Goal: Task Accomplishment & Management: Use online tool/utility

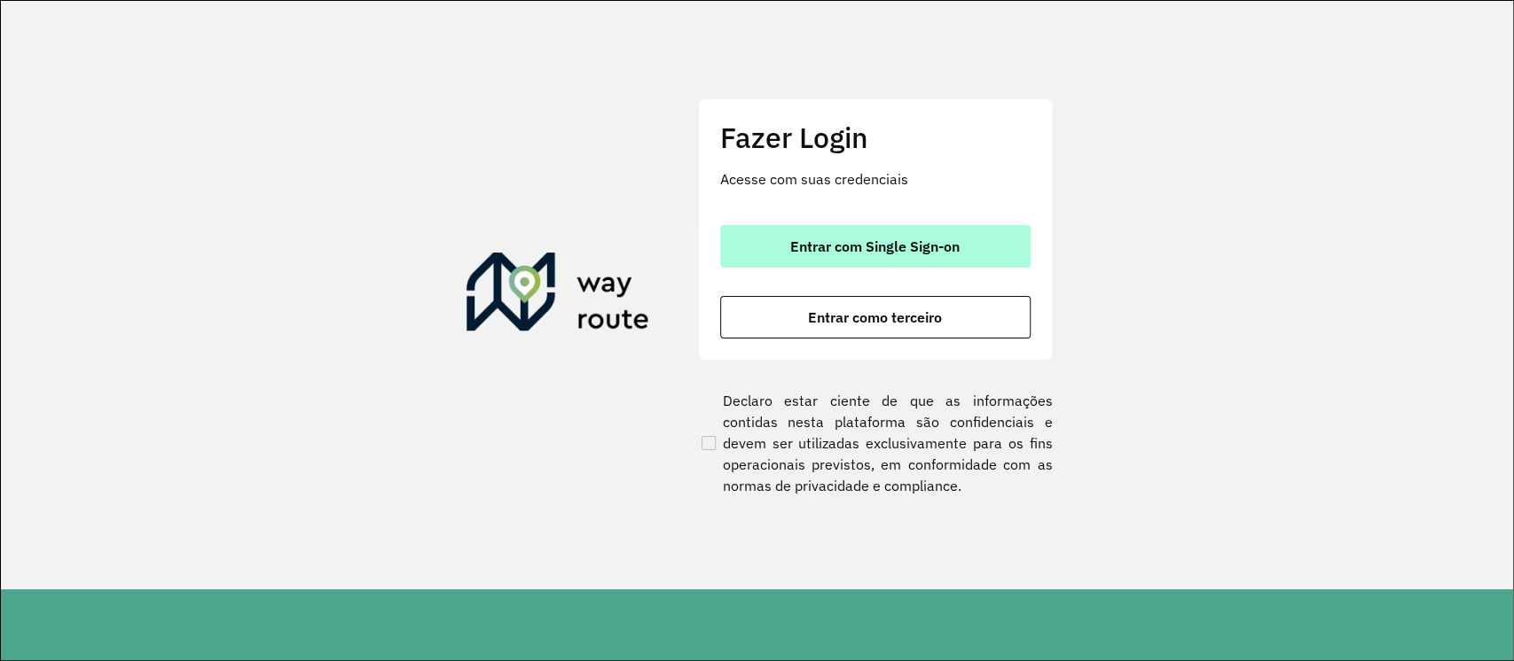
click at [993, 243] on button "Entrar com Single Sign-on" at bounding box center [875, 246] width 310 height 43
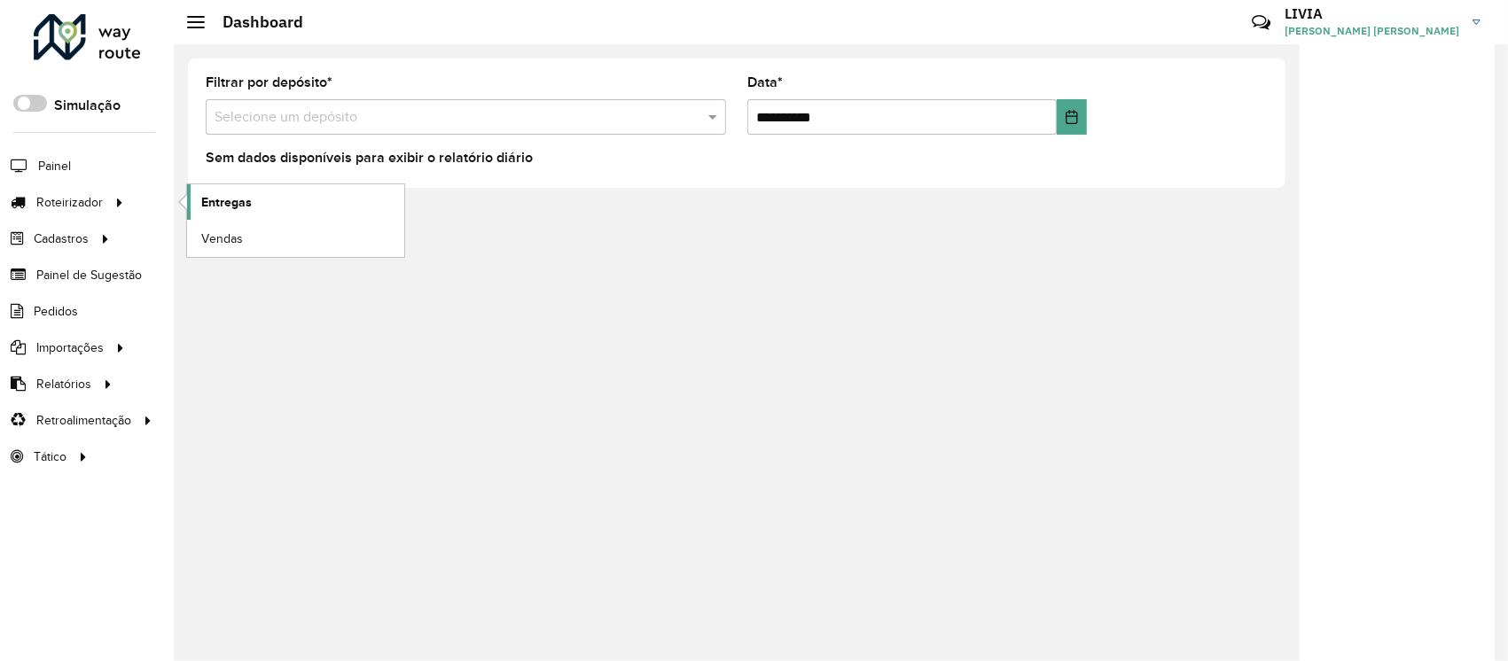
click at [230, 204] on span "Entregas" at bounding box center [226, 202] width 51 height 19
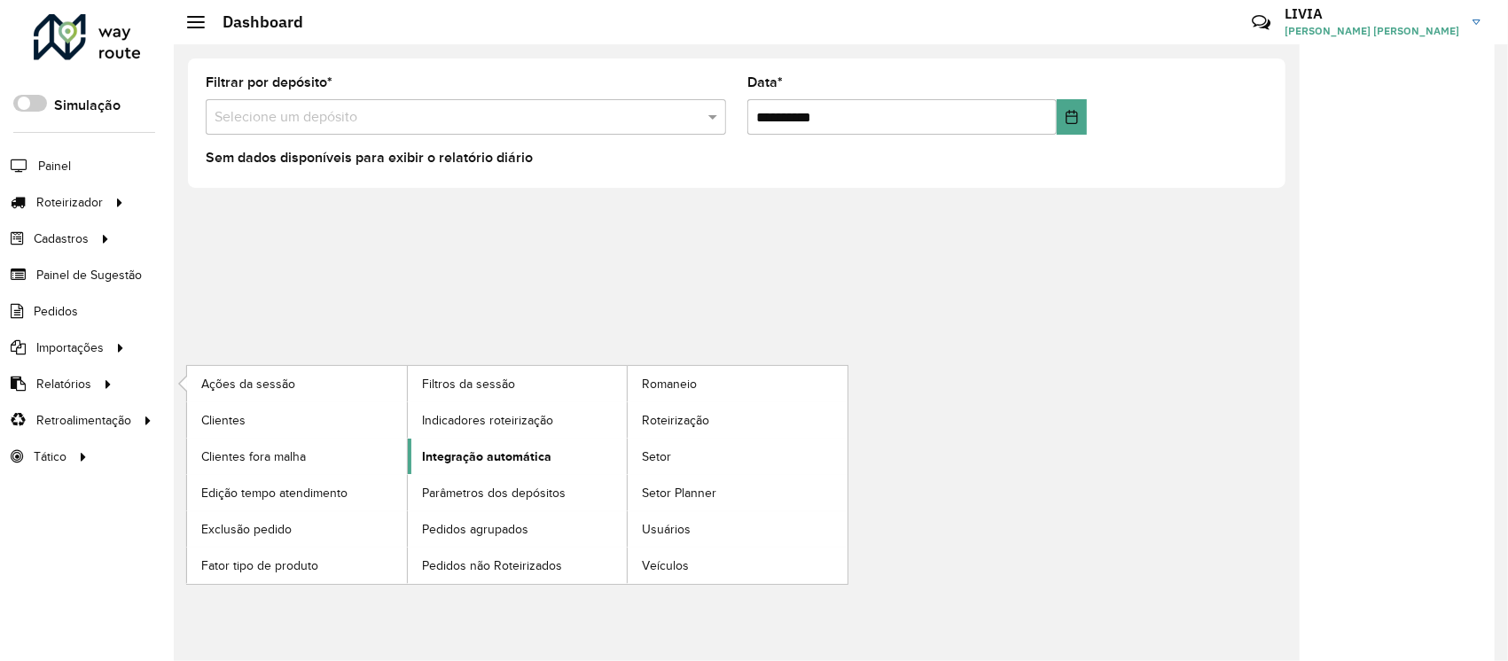
click at [578, 455] on link "Integração automática" at bounding box center [518, 456] width 220 height 35
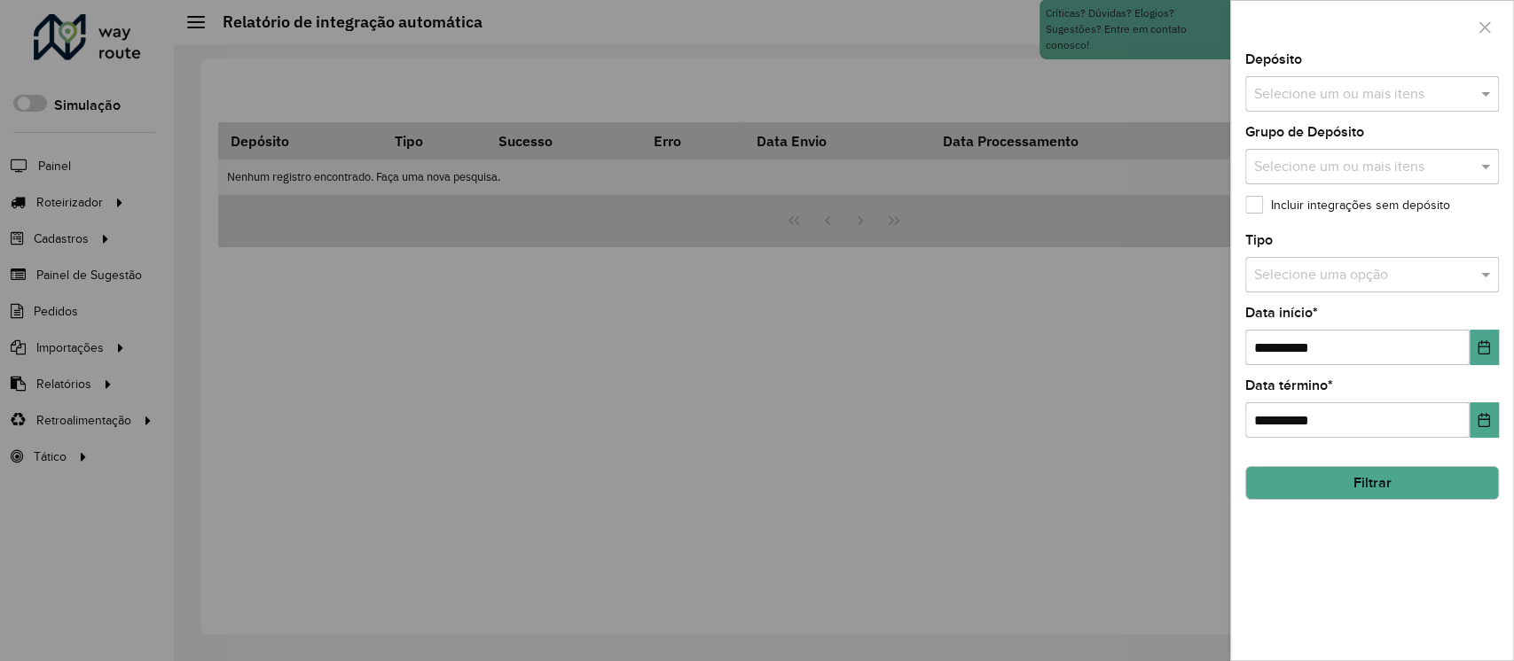
click at [1351, 98] on input "text" at bounding box center [1362, 94] width 227 height 21
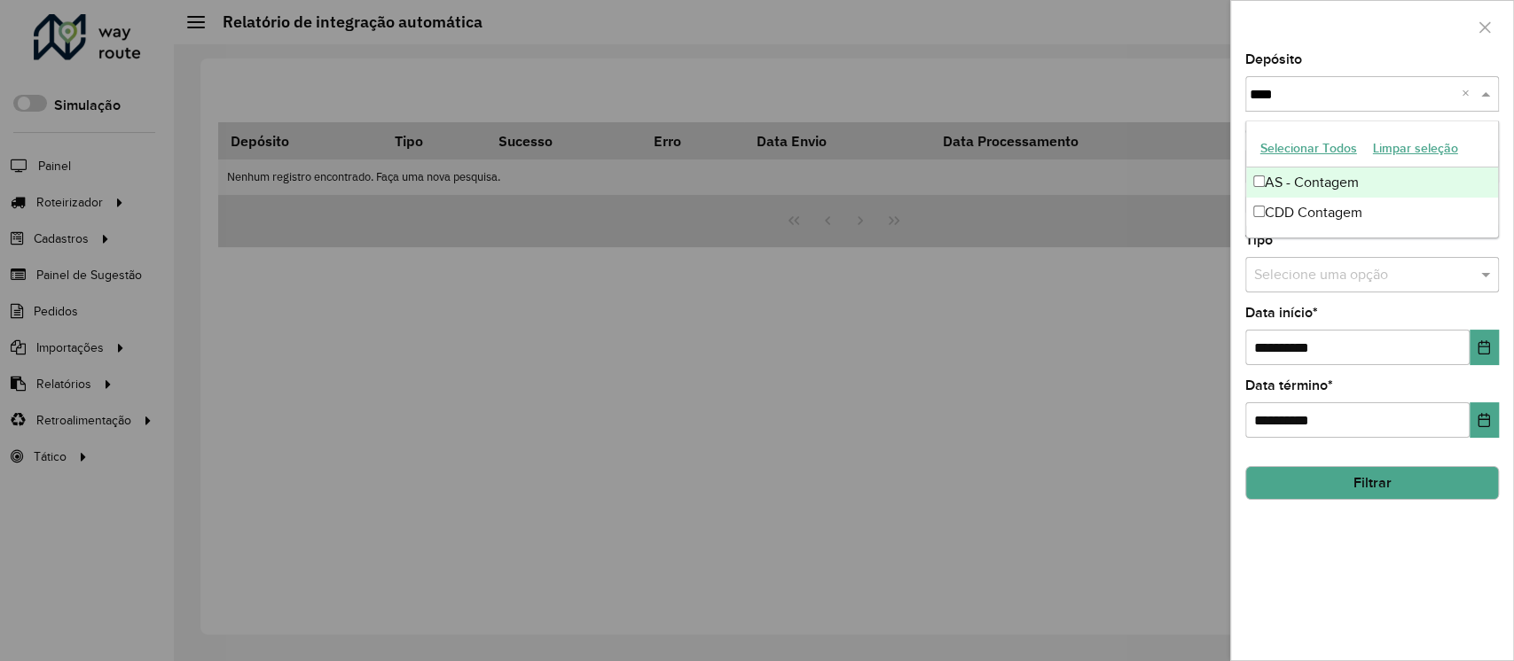
type input "*****"
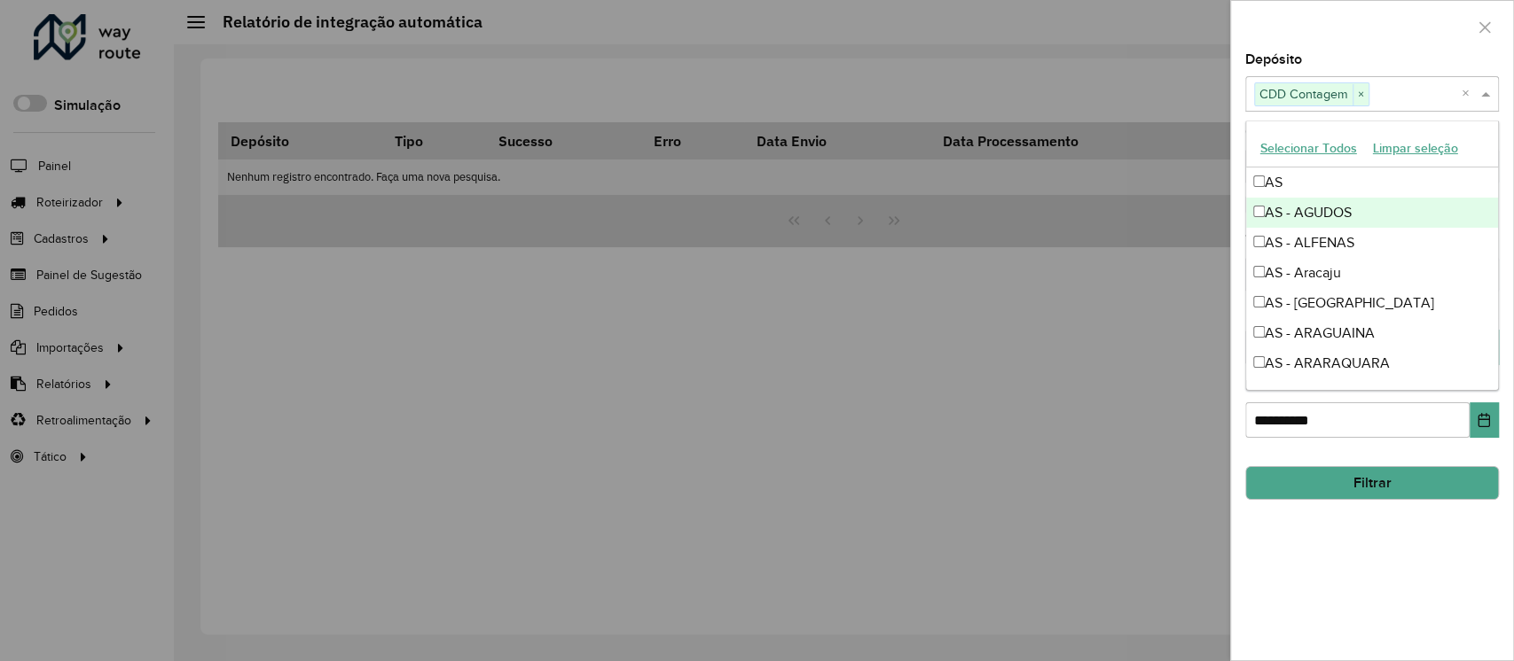
click at [1357, 520] on div "**********" at bounding box center [1372, 356] width 282 height 607
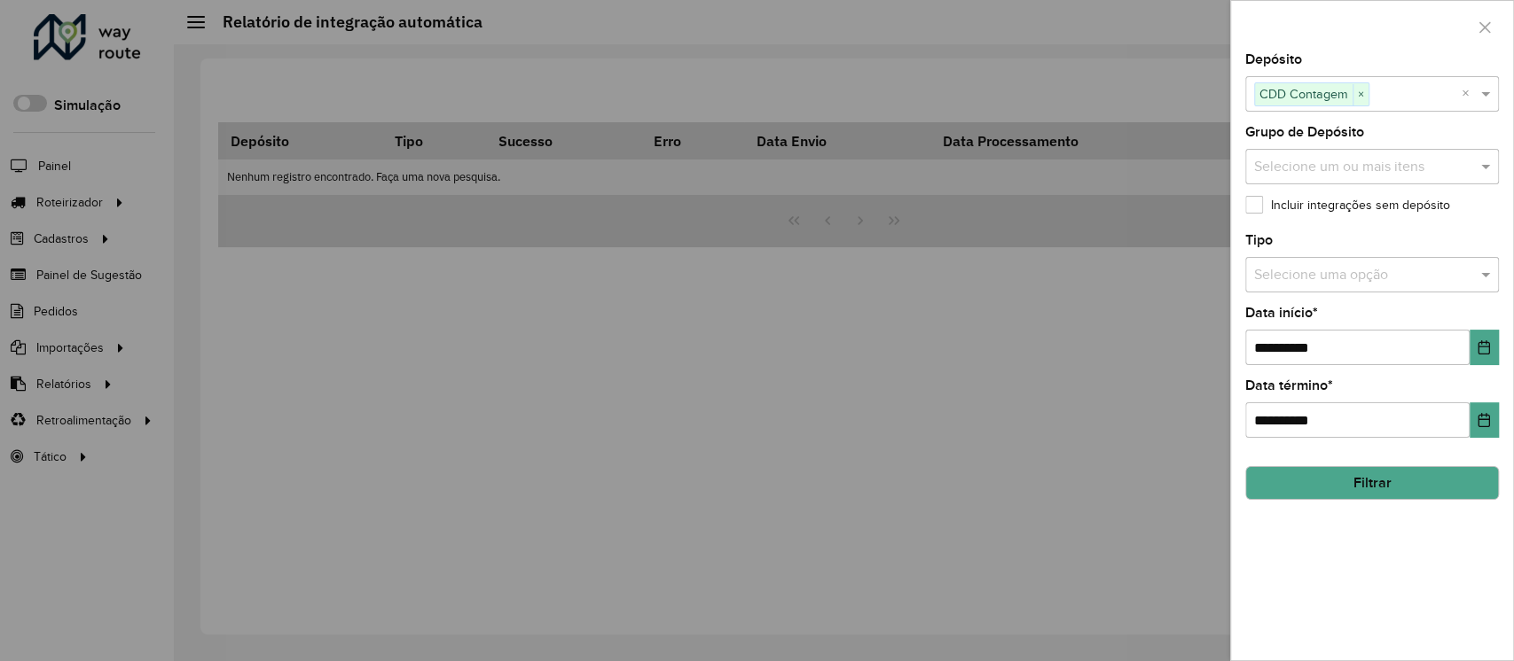
click at [1461, 277] on div at bounding box center [1372, 275] width 254 height 22
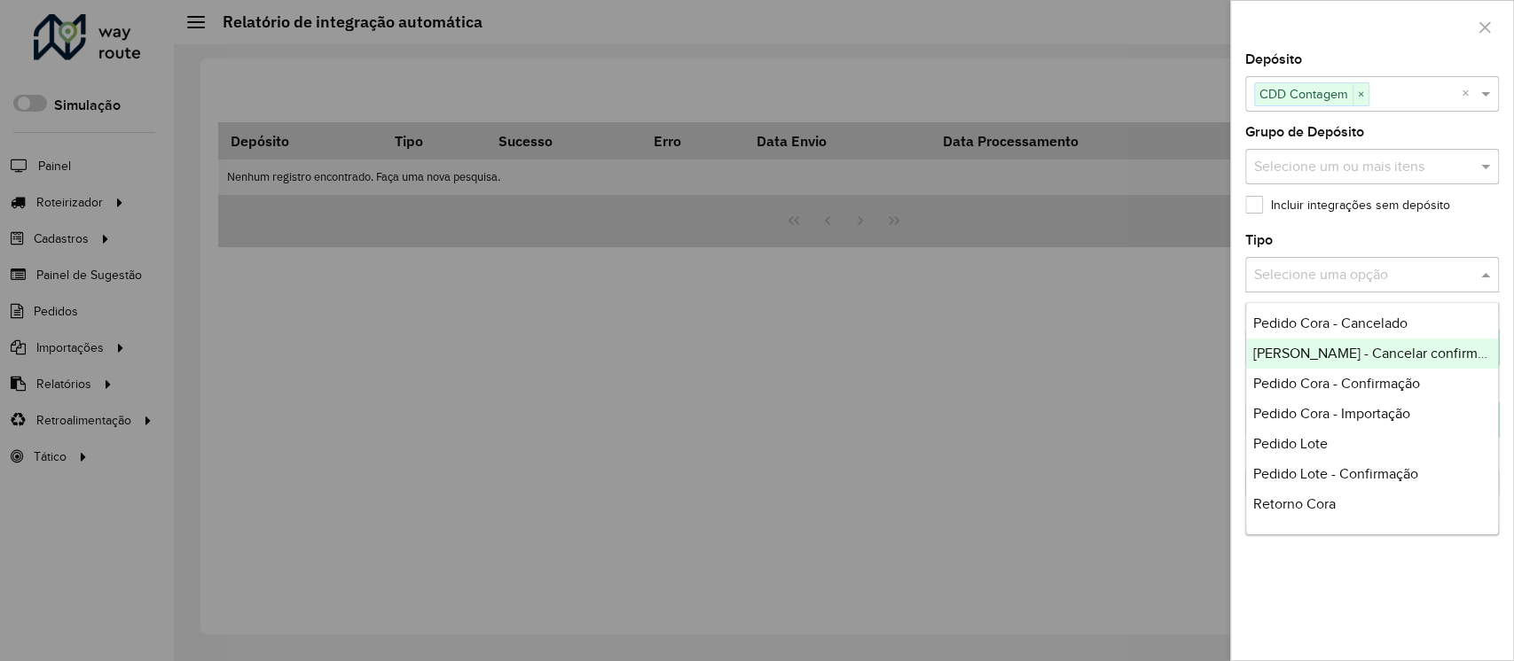
scroll to position [355, 0]
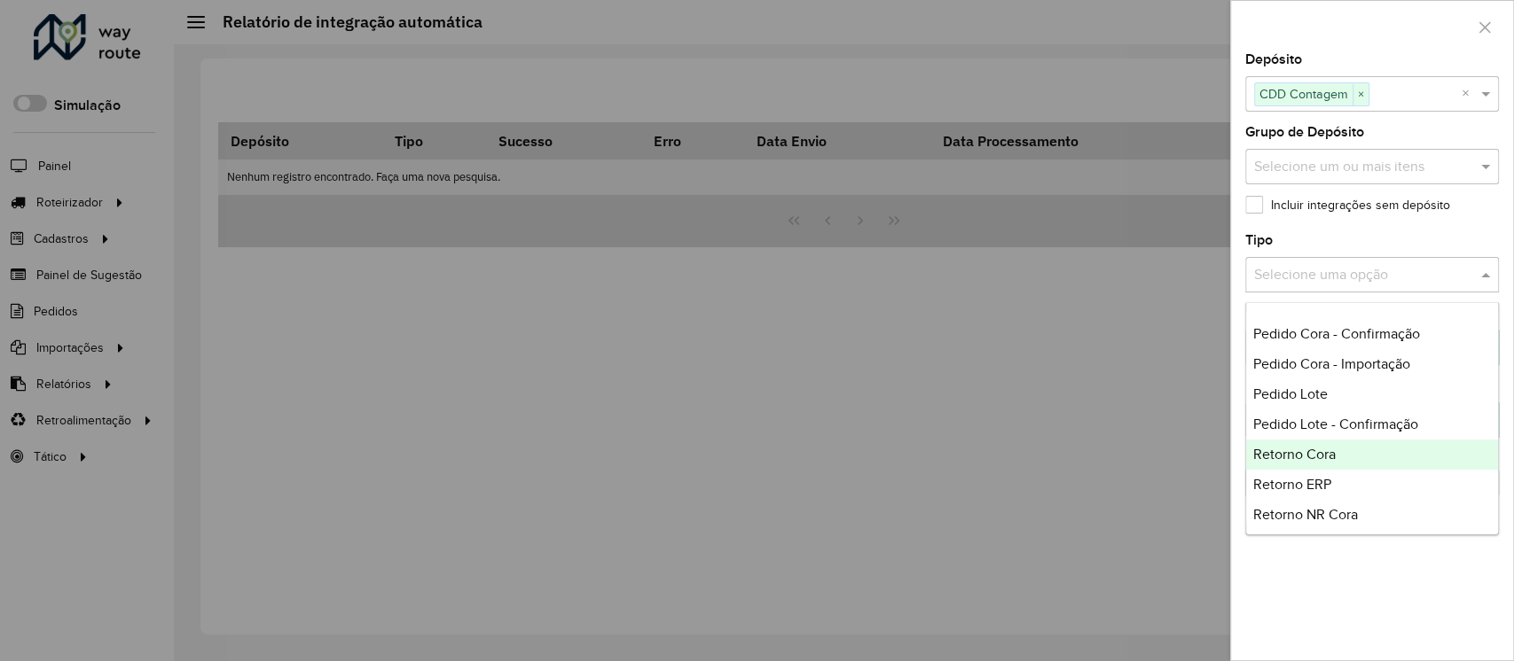
click at [1377, 453] on div "Retorno Cora" at bounding box center [1372, 455] width 252 height 30
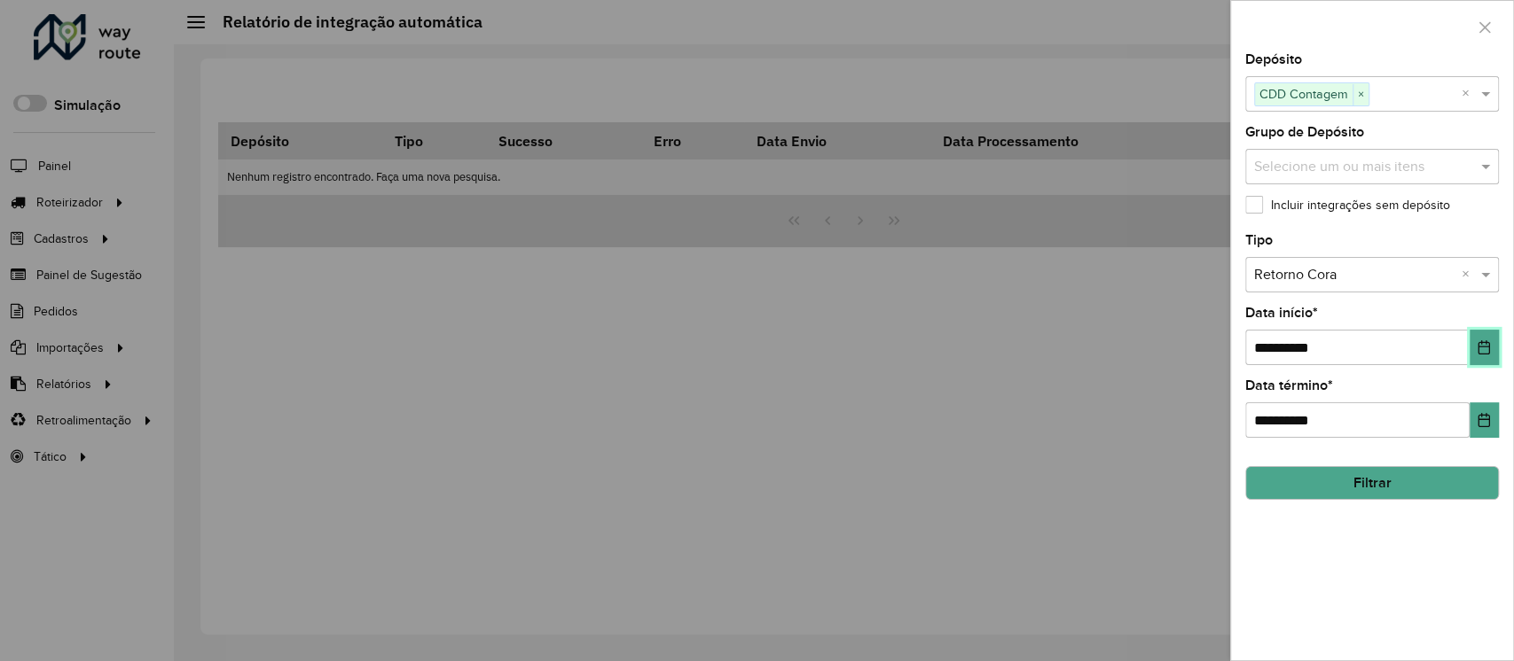
click at [1483, 349] on icon "Choose Date" at bounding box center [1483, 347] width 14 height 14
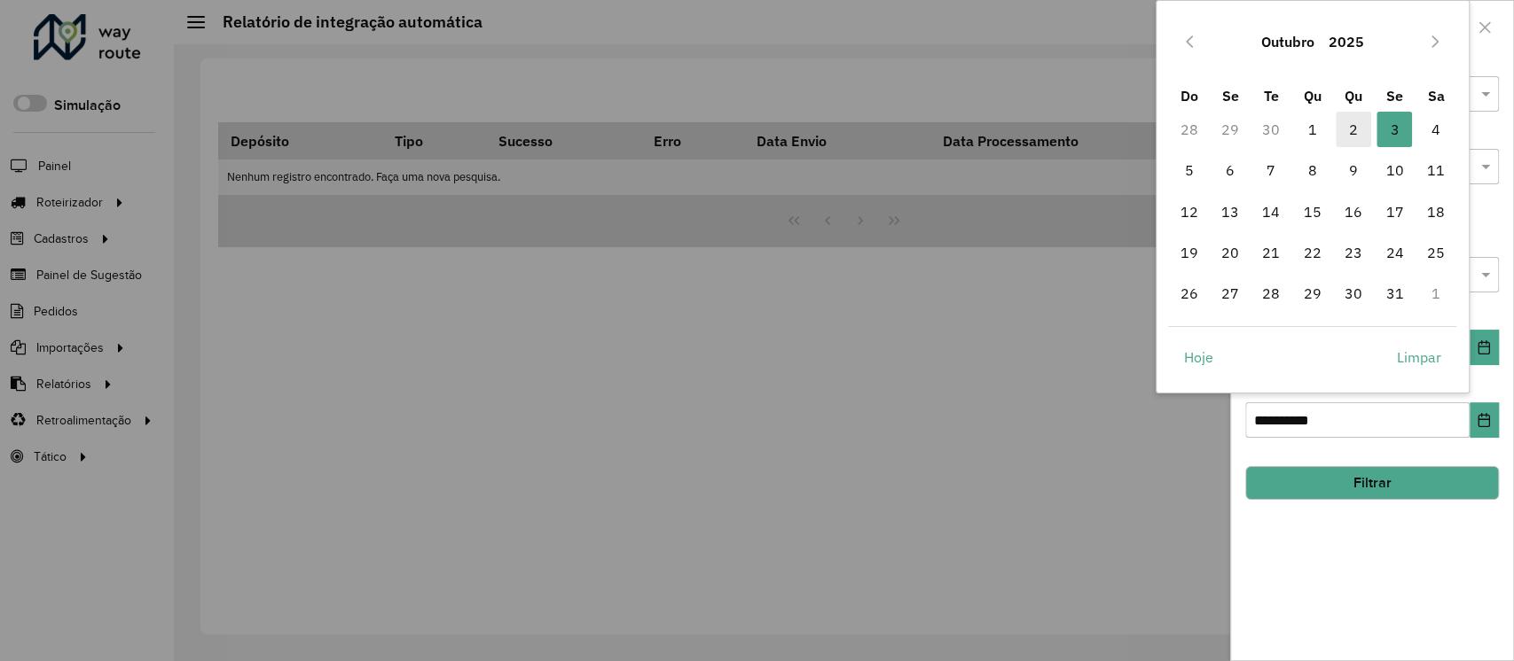
click at [1352, 134] on span "2" at bounding box center [1352, 129] width 35 height 35
type input "**********"
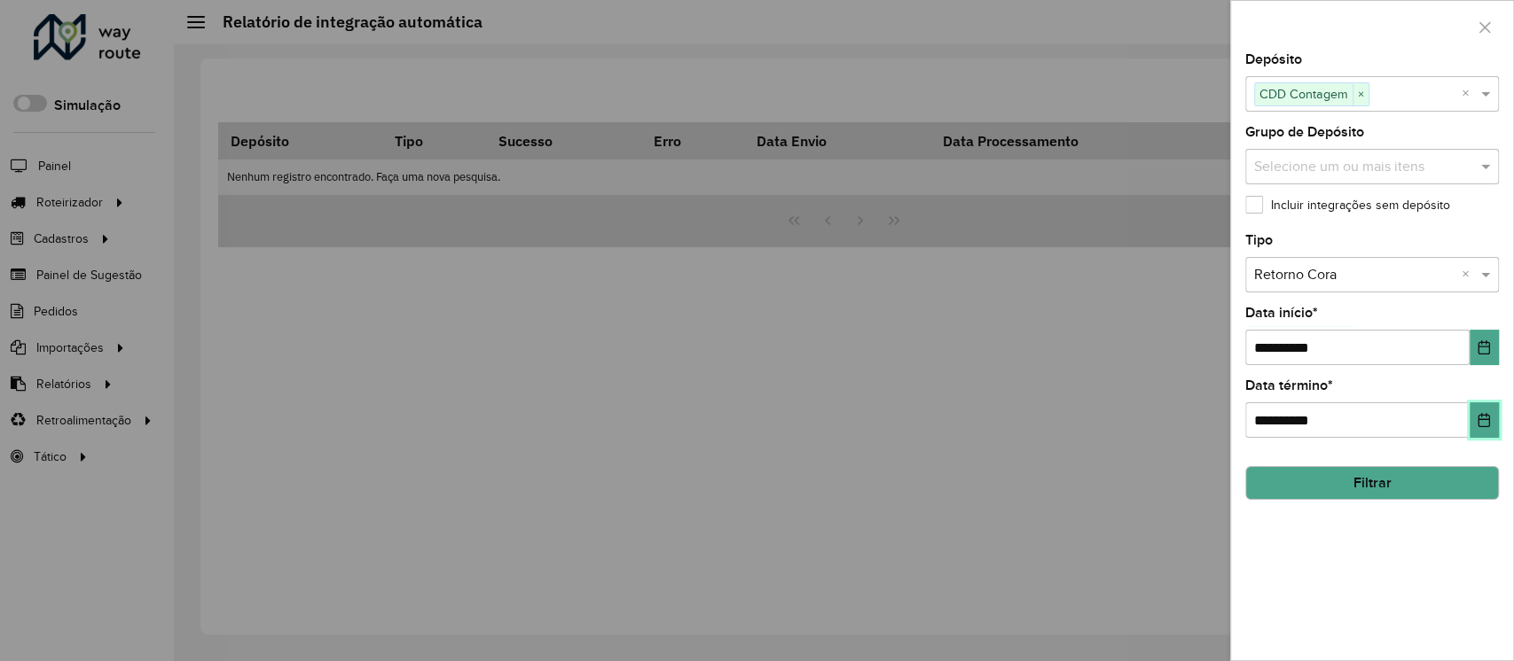
click at [1489, 416] on icon "Choose Date" at bounding box center [1484, 420] width 12 height 14
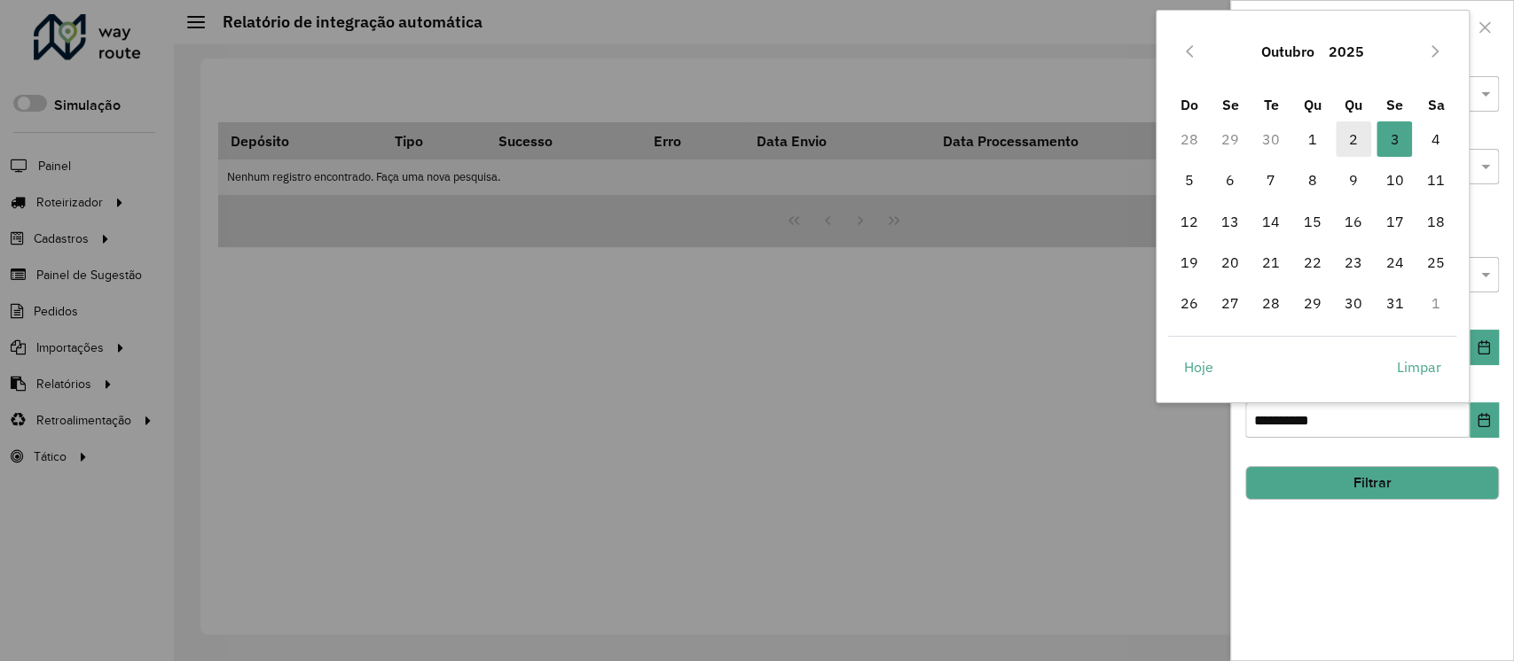
click at [1361, 152] on span "2" at bounding box center [1352, 138] width 35 height 35
type input "**********"
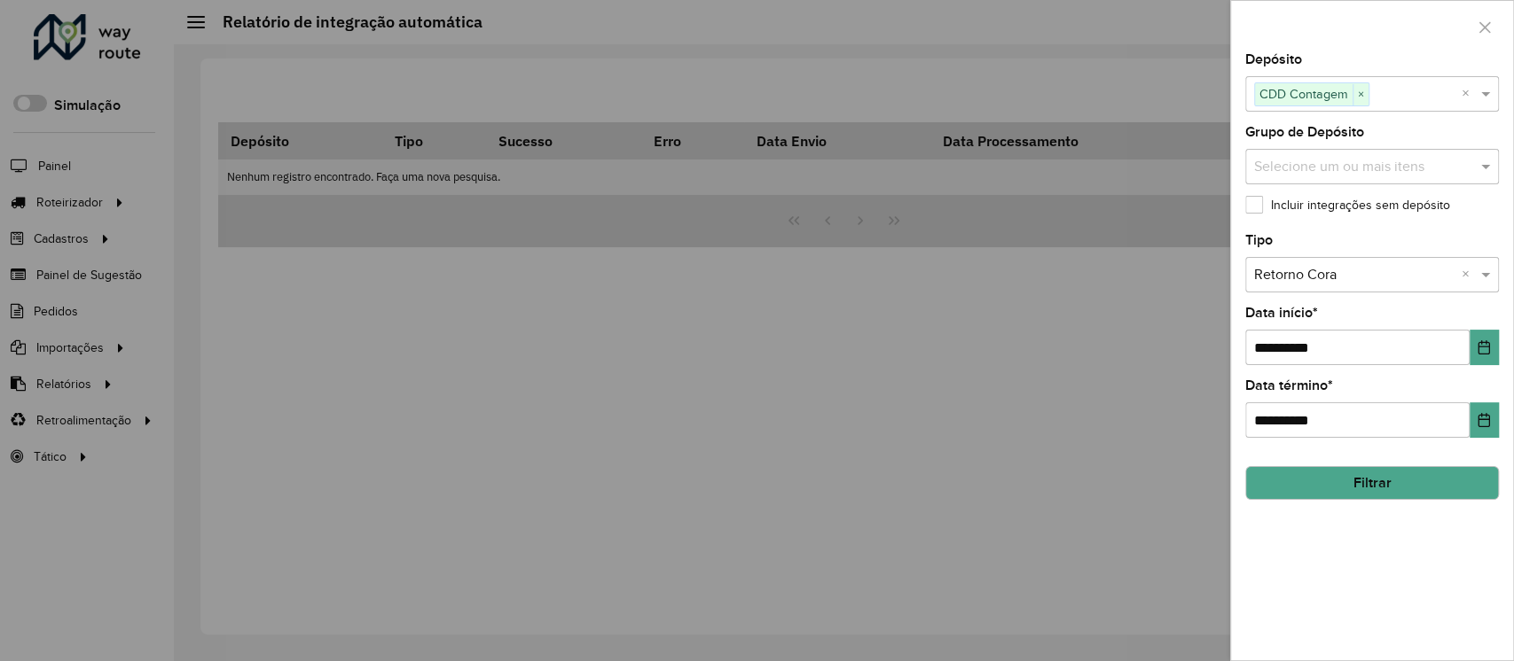
click at [1401, 480] on button "Filtrar" at bounding box center [1372, 483] width 254 height 34
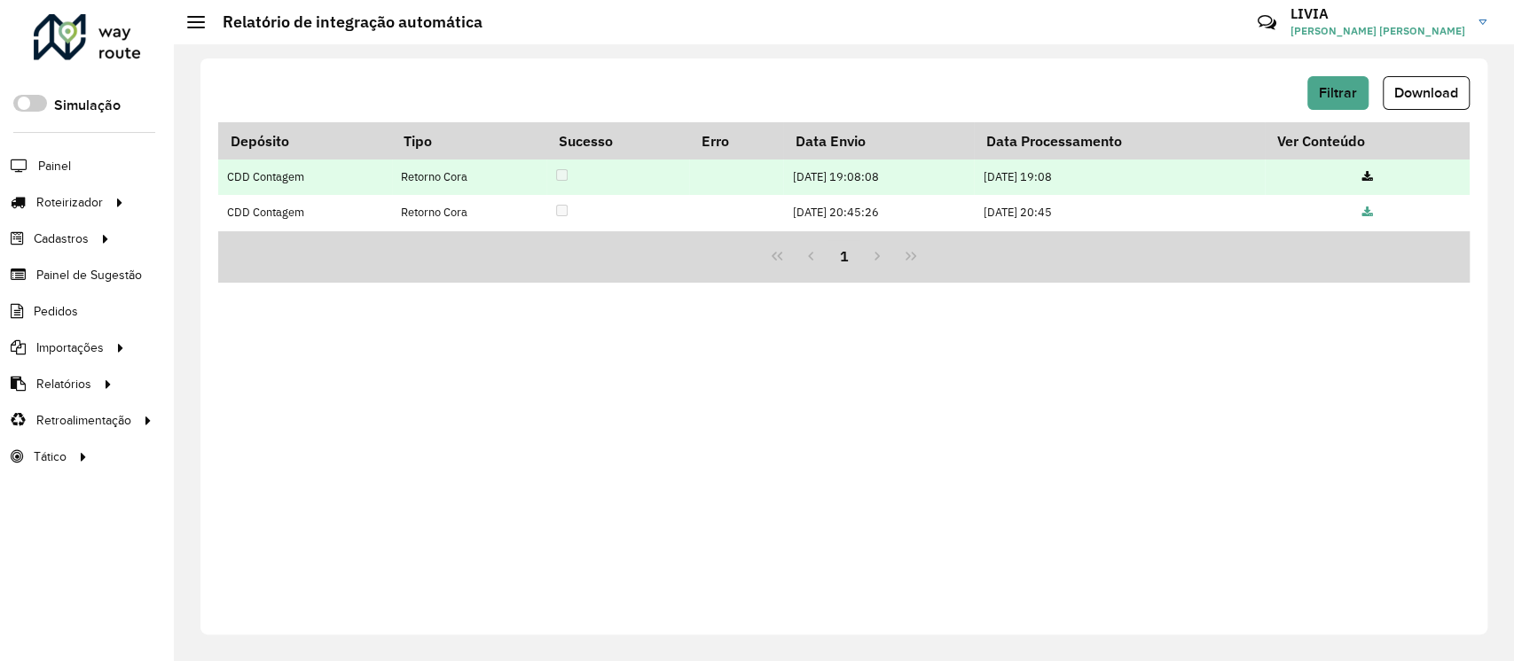
click at [1372, 175] on icon at bounding box center [1366, 178] width 11 height 12
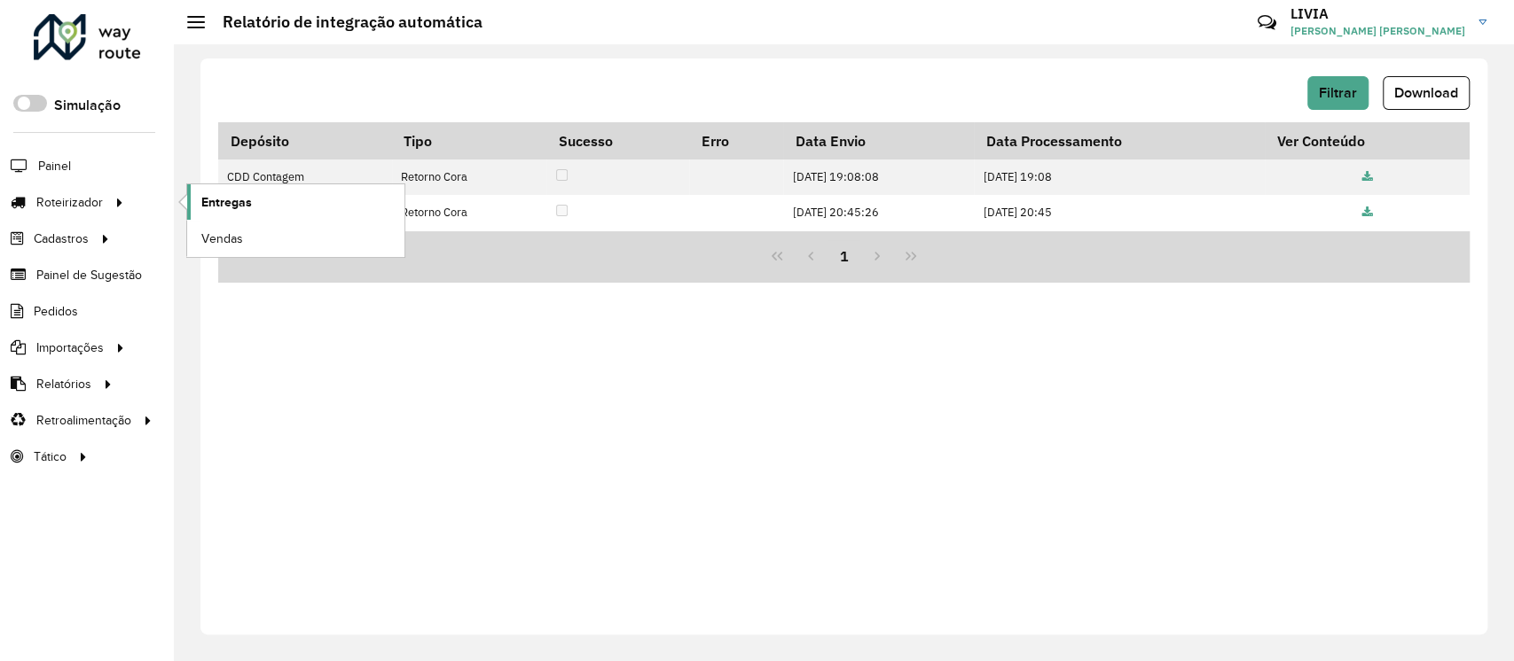
click at [298, 196] on link "Entregas" at bounding box center [295, 201] width 217 height 35
click at [1338, 88] on span "Filtrar" at bounding box center [1337, 92] width 38 height 15
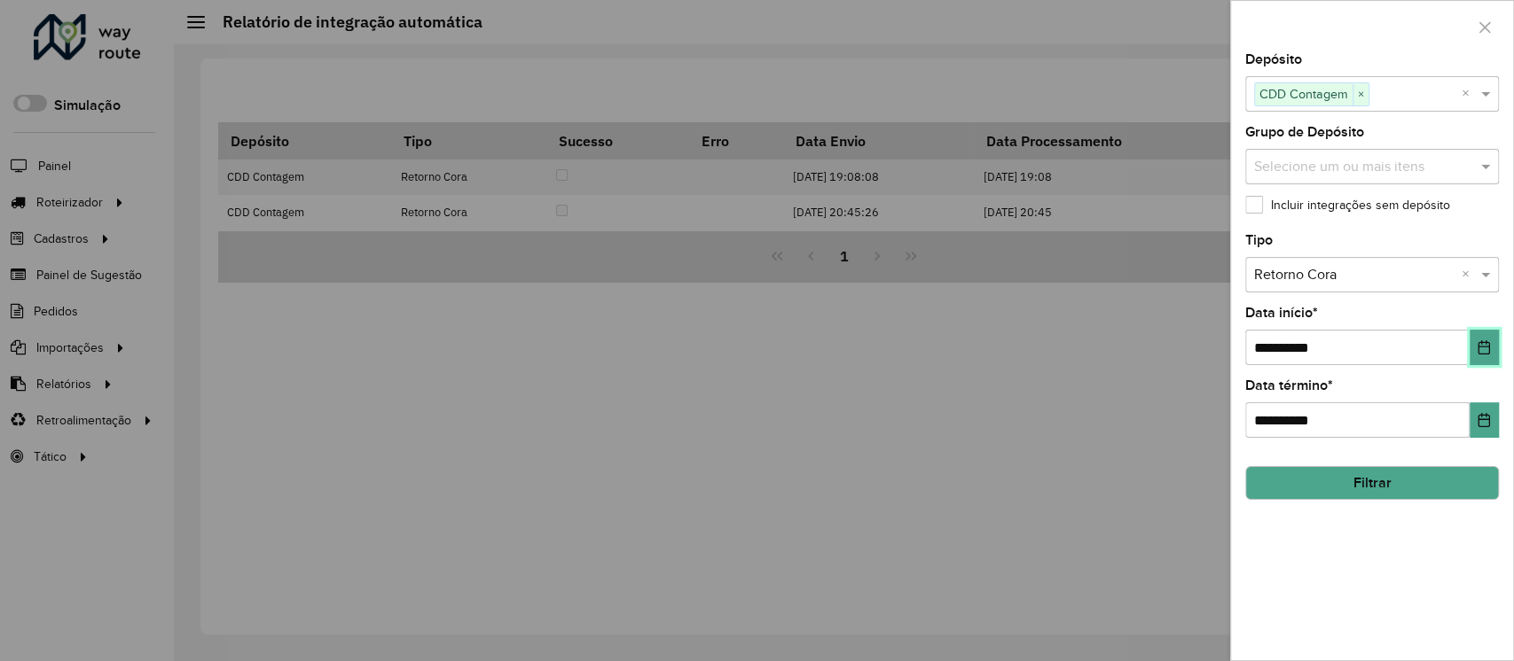
click at [1489, 349] on icon "Choose Date" at bounding box center [1484, 347] width 12 height 14
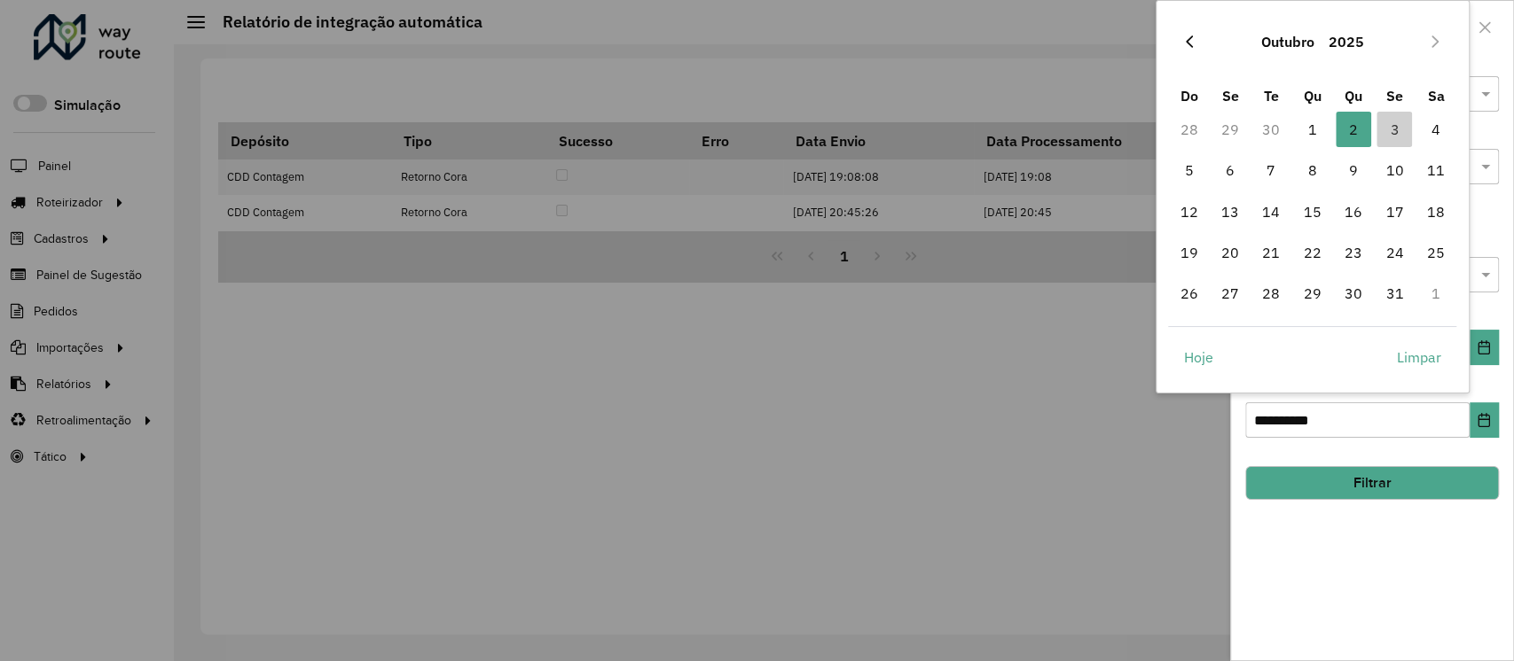
click at [1187, 41] on icon "Previous Month" at bounding box center [1189, 42] width 14 height 14
click at [1268, 299] on span "30" at bounding box center [1270, 293] width 35 height 35
type input "**********"
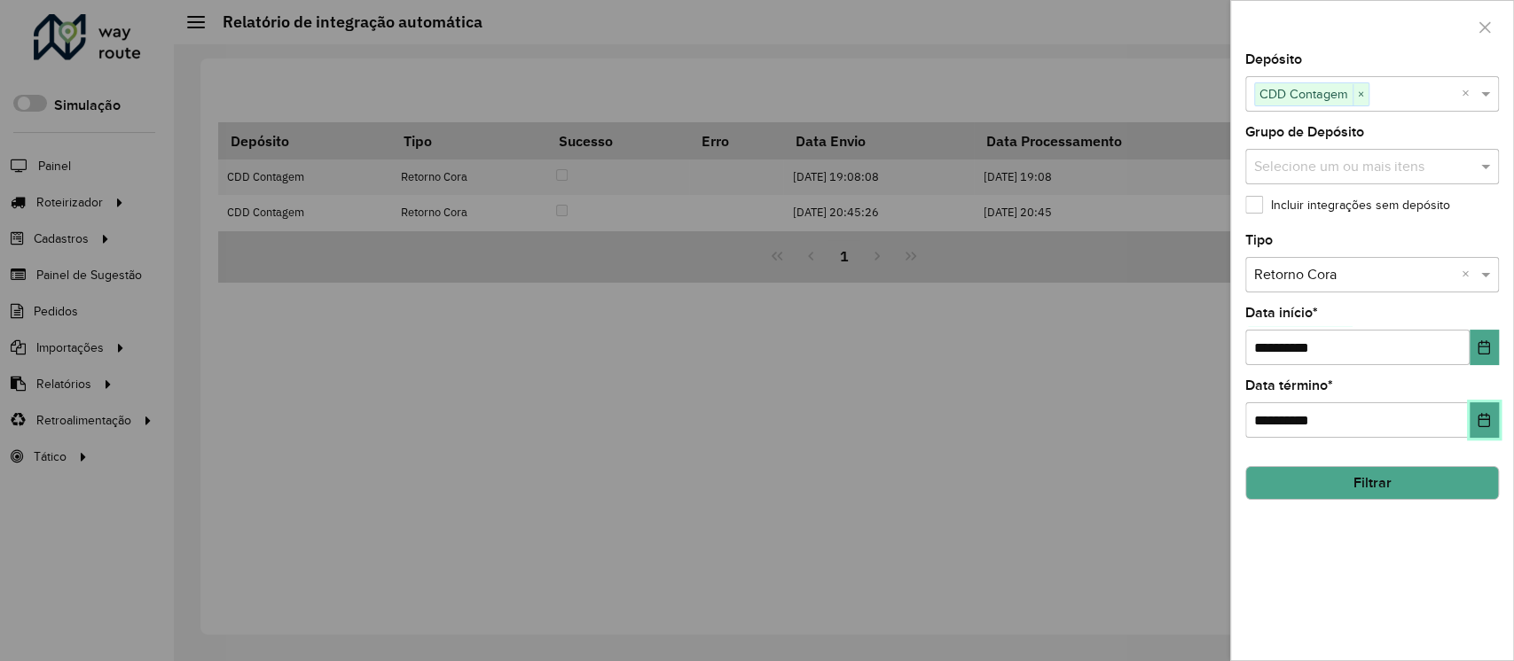
click at [1497, 423] on button "Choose Date" at bounding box center [1483, 420] width 29 height 35
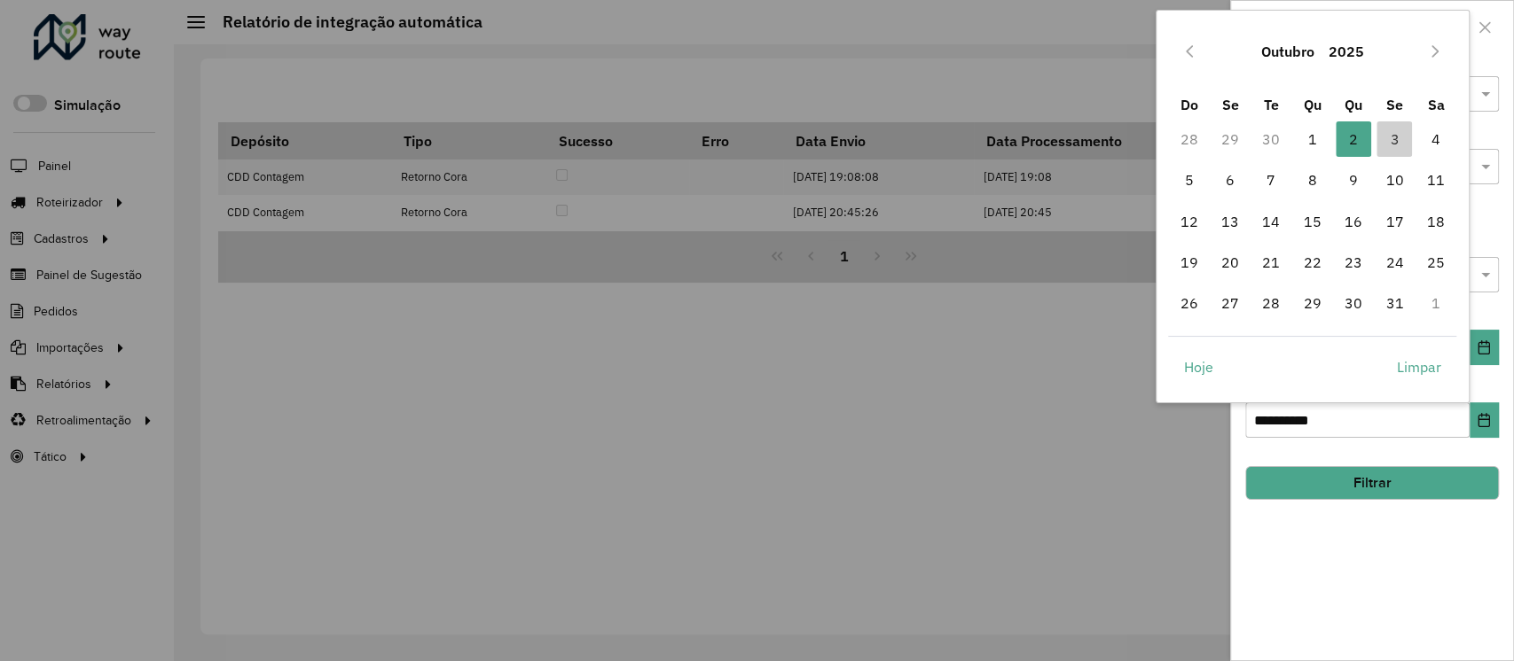
drag, startPoint x: 1369, startPoint y: 489, endPoint x: 1368, endPoint y: 480, distance: 9.8
click at [1369, 487] on button "Filtrar" at bounding box center [1372, 483] width 254 height 34
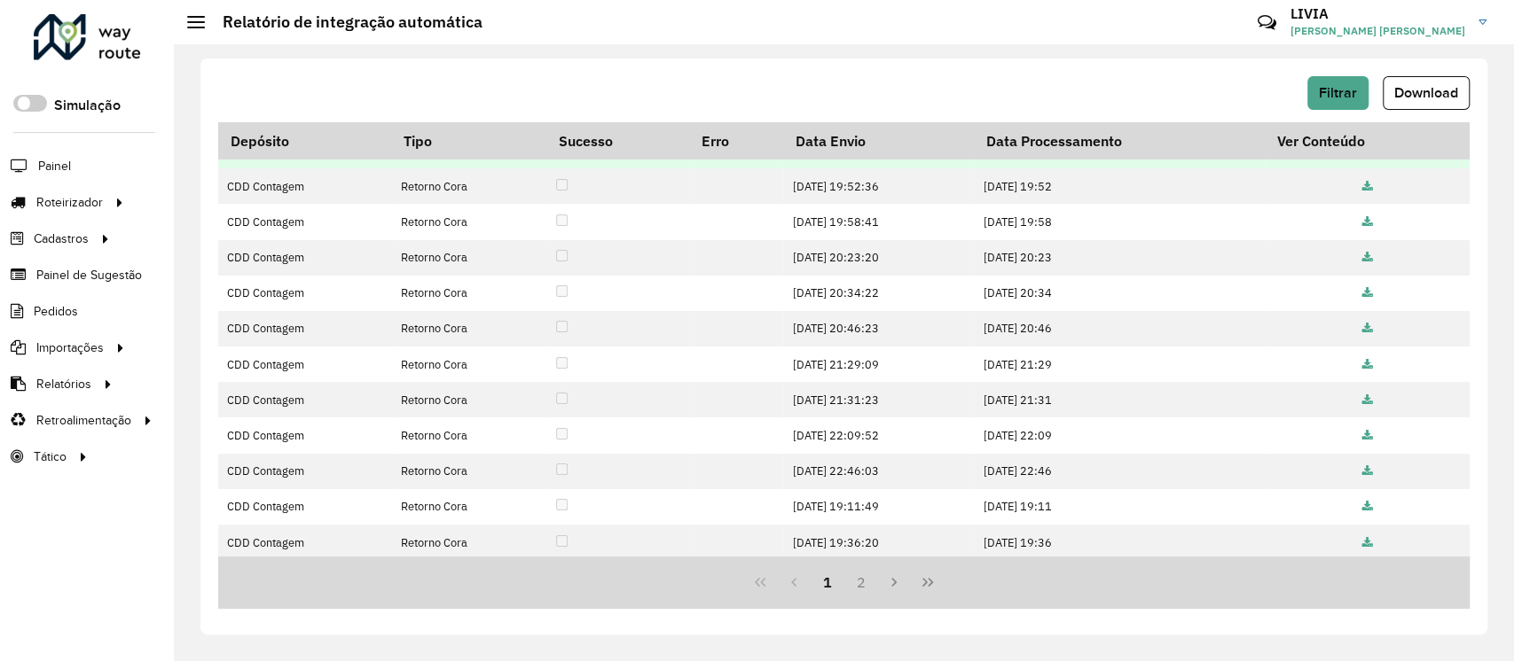
scroll to position [0, 0]
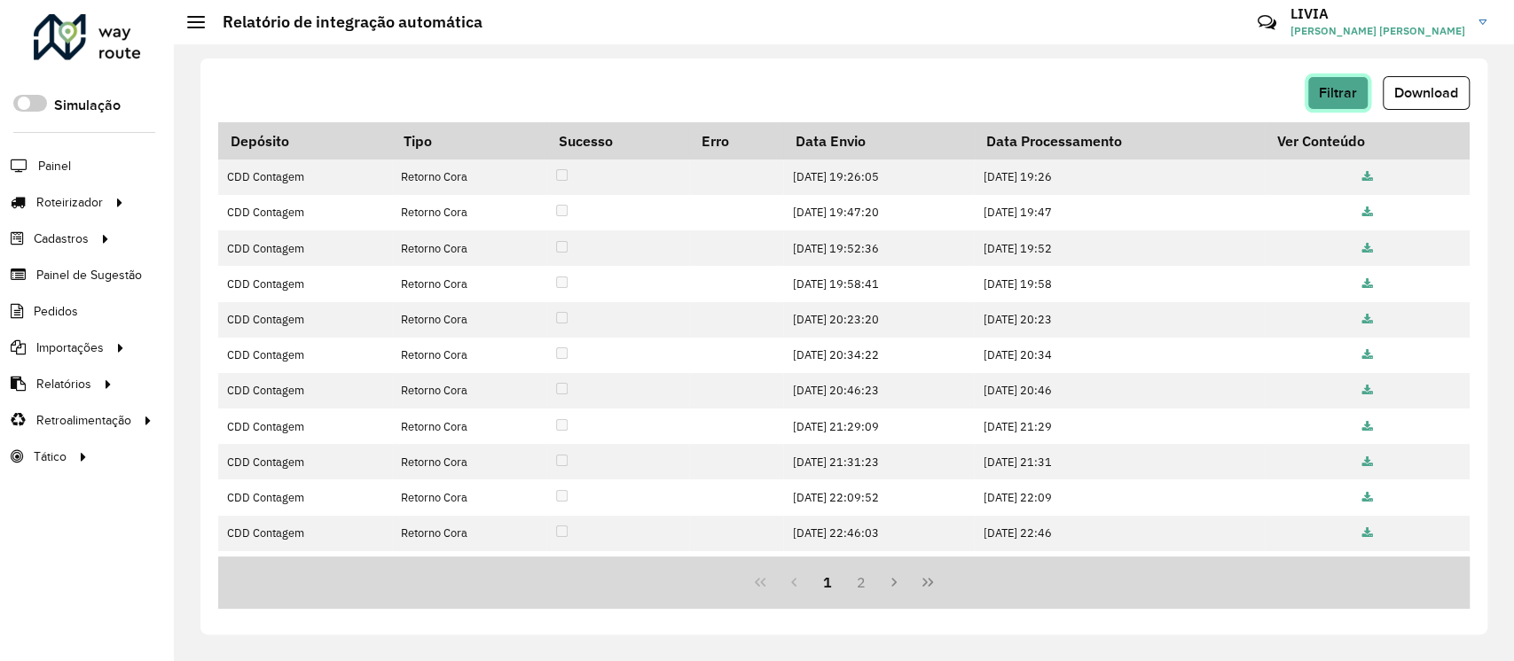
click at [1365, 99] on button "Filtrar" at bounding box center [1337, 93] width 61 height 34
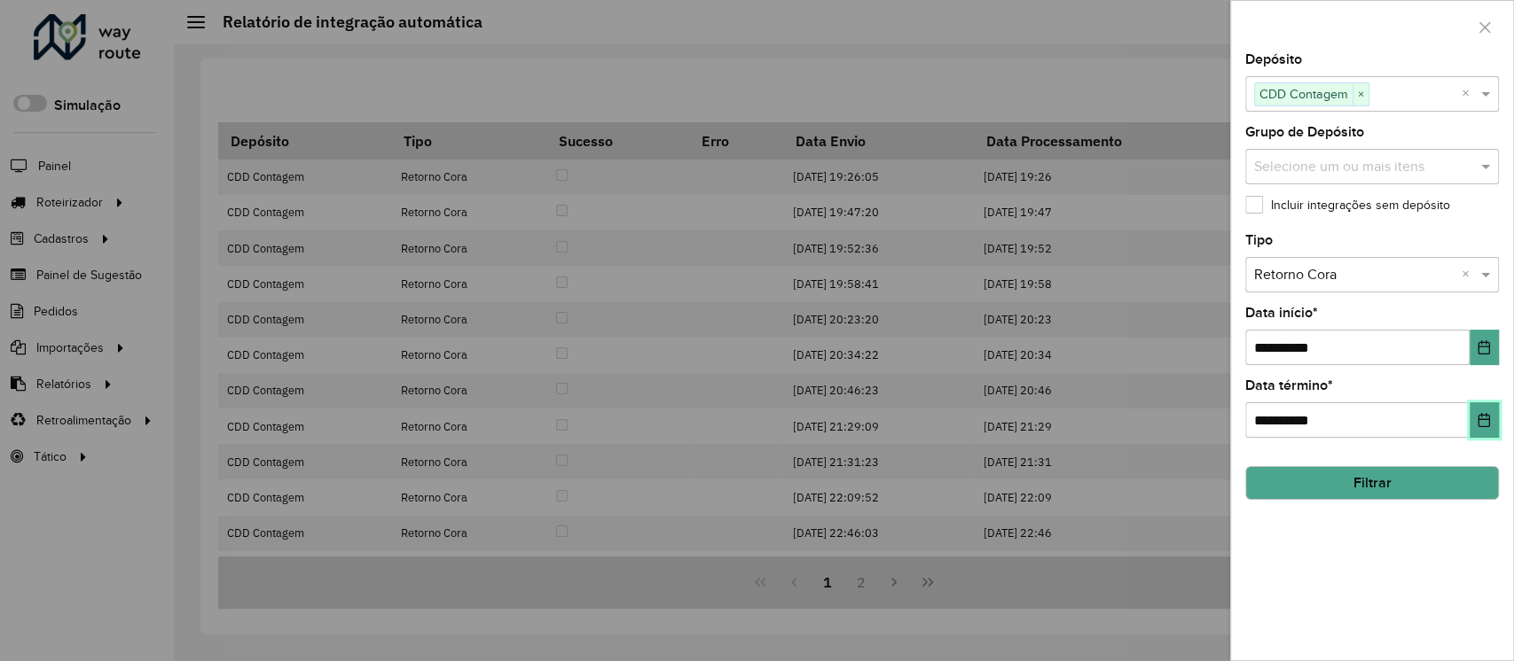
click at [1486, 429] on button "Choose Date" at bounding box center [1483, 420] width 29 height 35
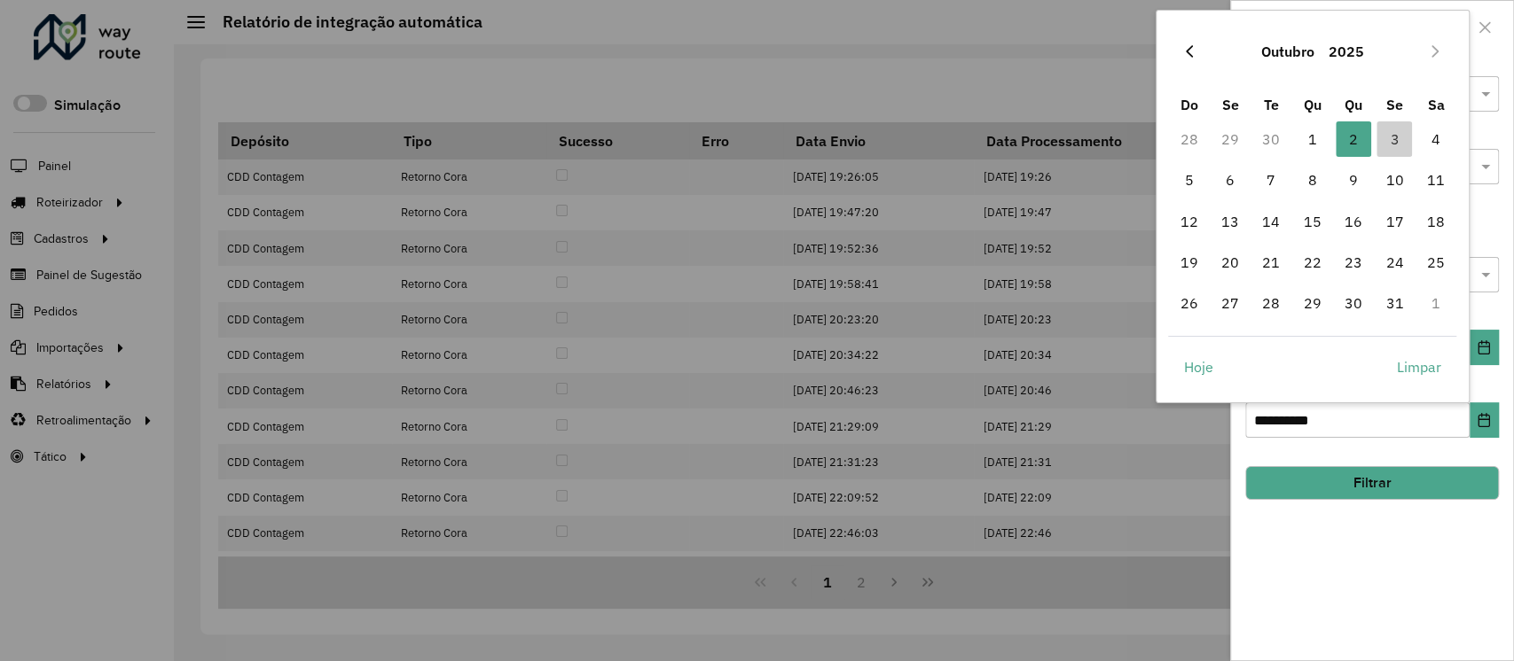
click at [1187, 53] on icon "Previous Month" at bounding box center [1189, 51] width 14 height 14
click at [1287, 306] on span "30" at bounding box center [1270, 303] width 35 height 35
type input "**********"
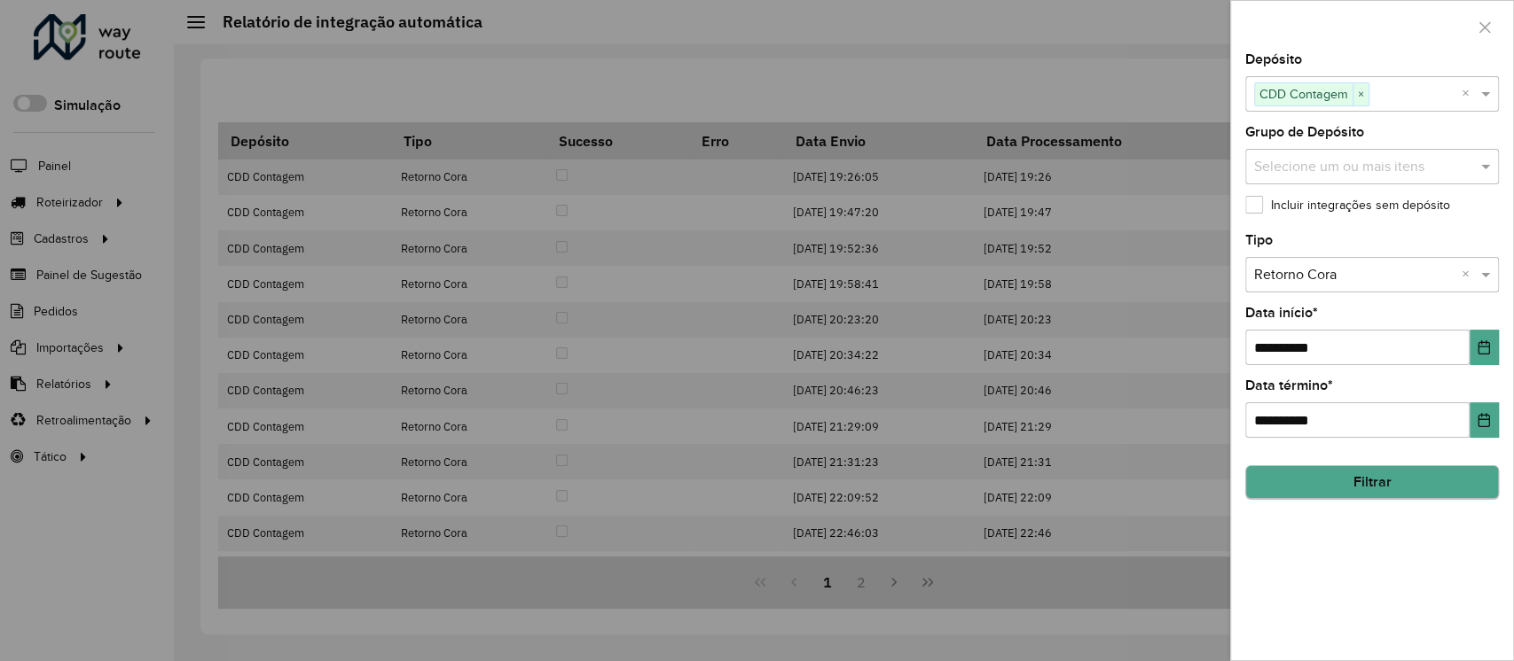
drag, startPoint x: 1364, startPoint y: 502, endPoint x: 1371, endPoint y: 488, distance: 15.9
click at [1365, 495] on div "**********" at bounding box center [1372, 356] width 282 height 607
click at [1374, 491] on button "Filtrar" at bounding box center [1372, 483] width 254 height 34
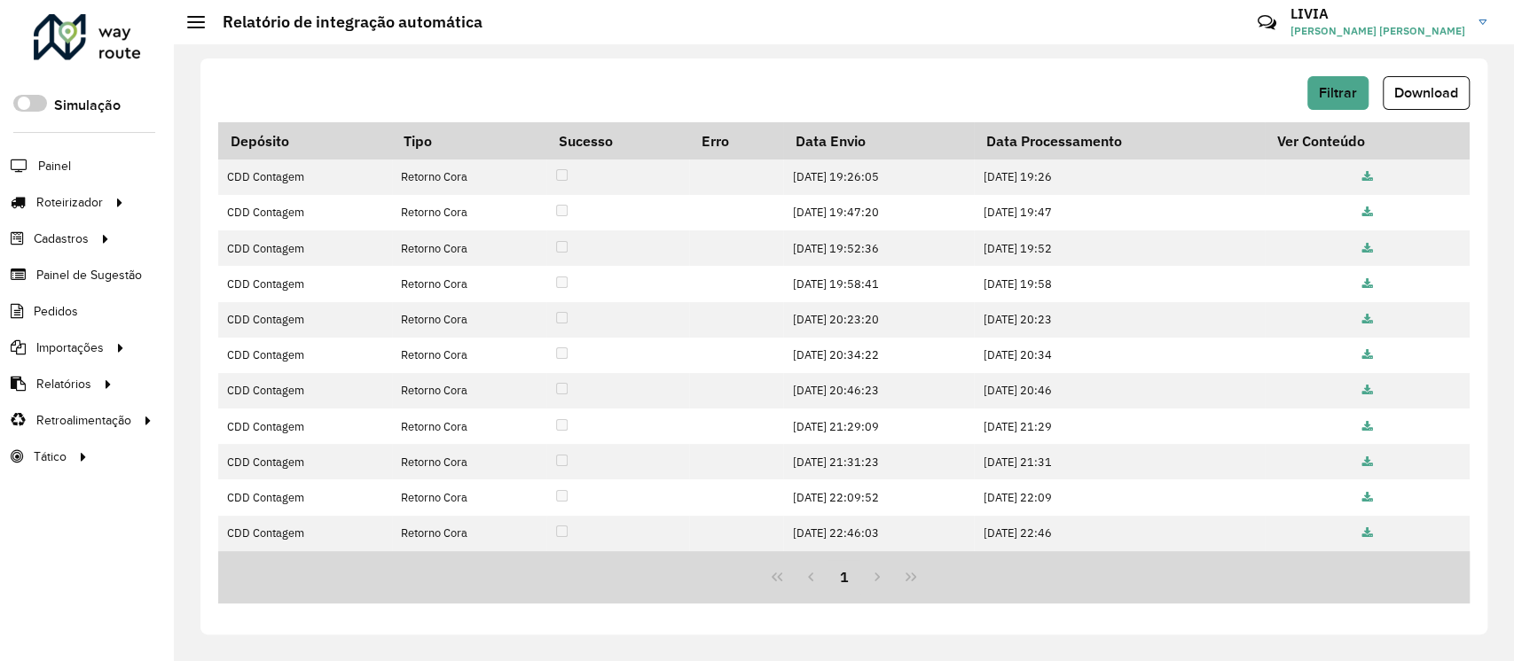
click at [1370, 178] on icon at bounding box center [1366, 178] width 11 height 12
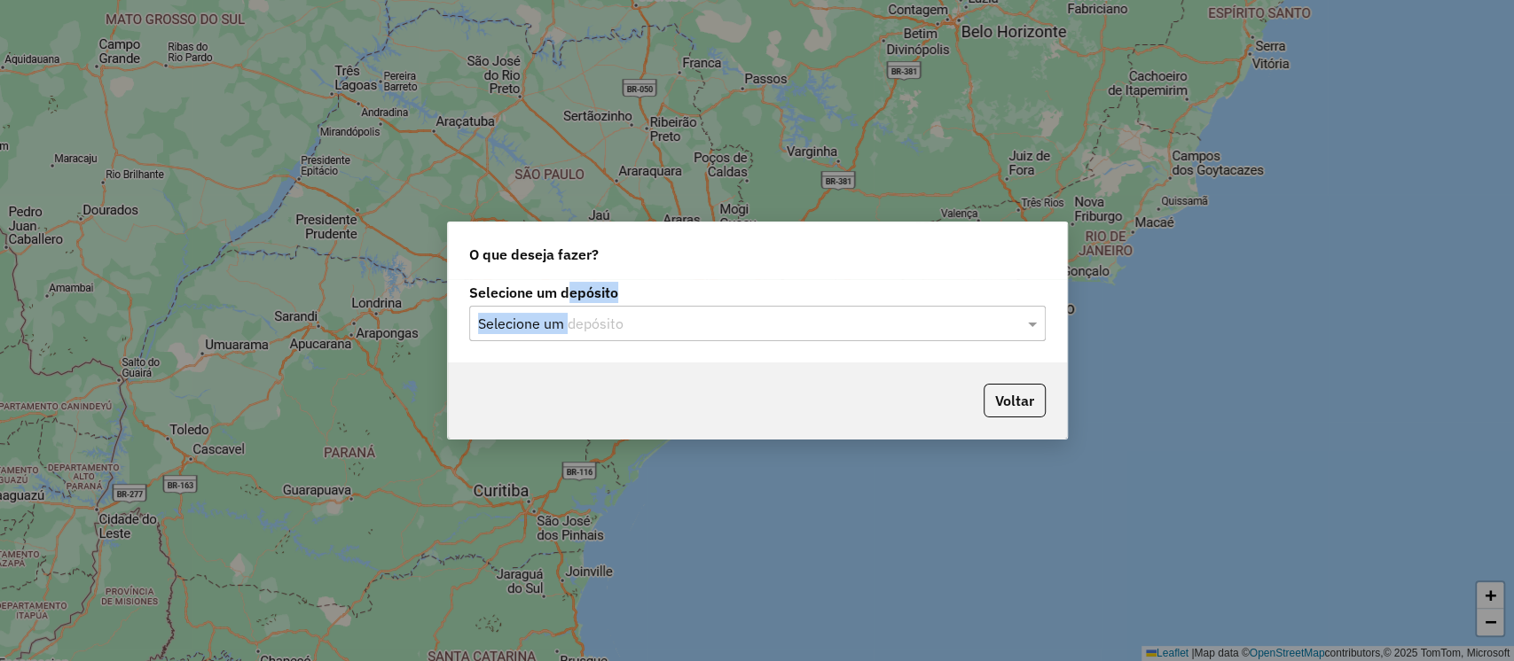
click at [570, 305] on div "Selecione um depósito Selecione um depósito" at bounding box center [757, 313] width 576 height 55
click at [579, 317] on input "text" at bounding box center [739, 324] width 523 height 21
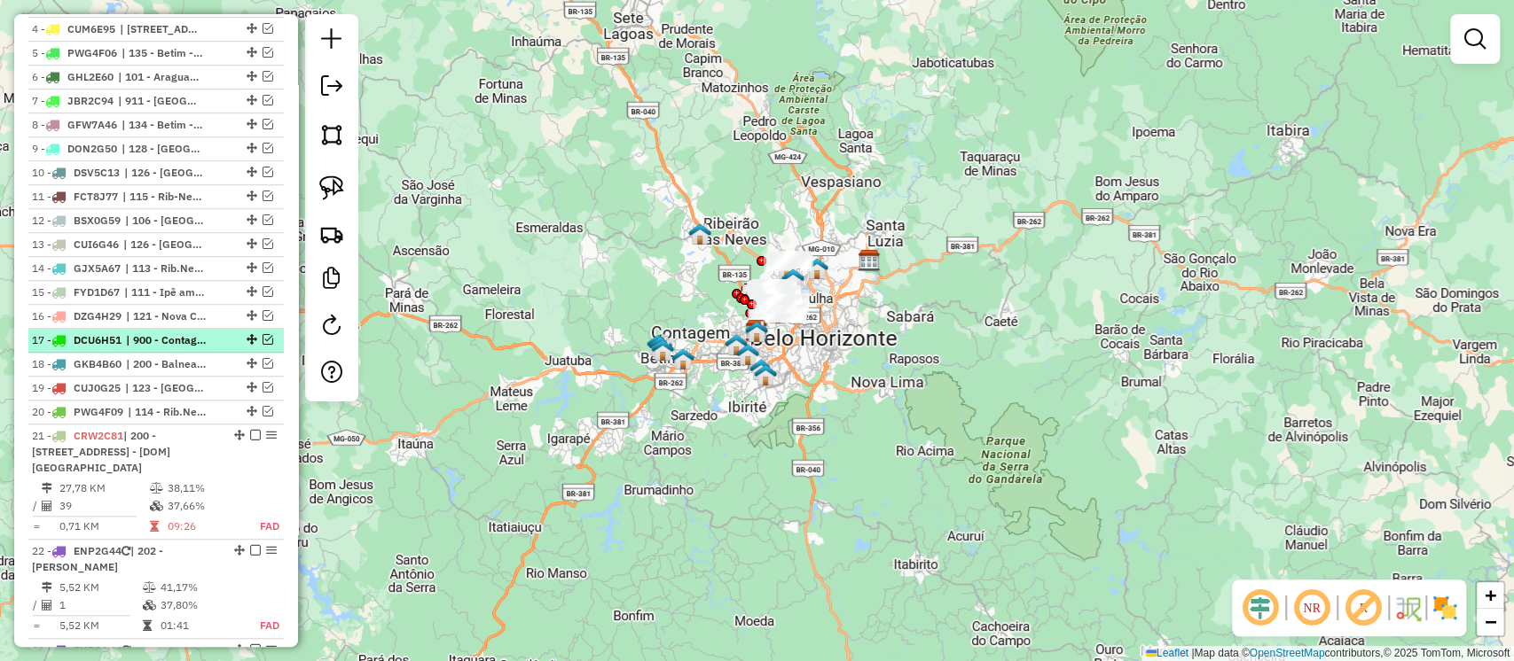
scroll to position [945, 0]
